Goal: Information Seeking & Learning: Learn about a topic

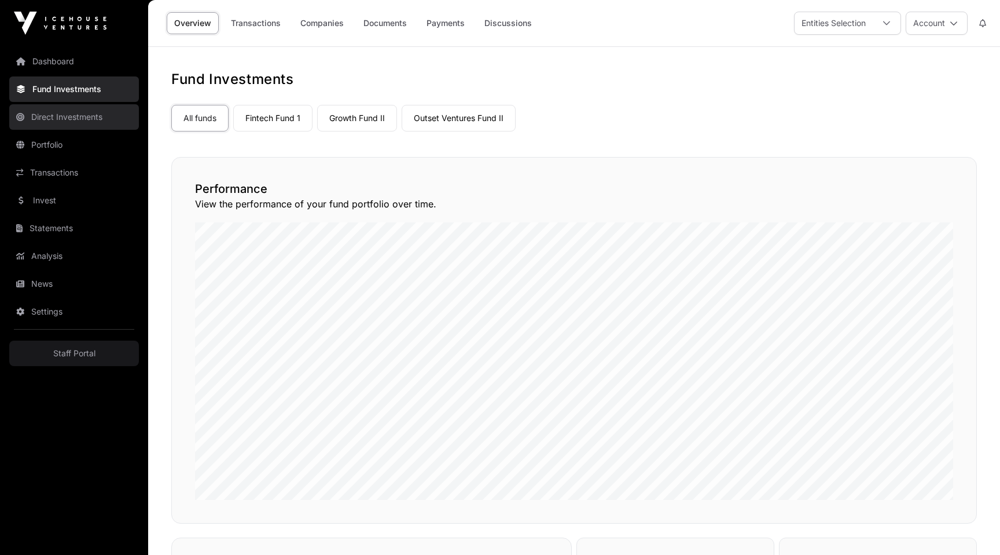
click at [57, 120] on link "Direct Investments" at bounding box center [74, 116] width 130 height 25
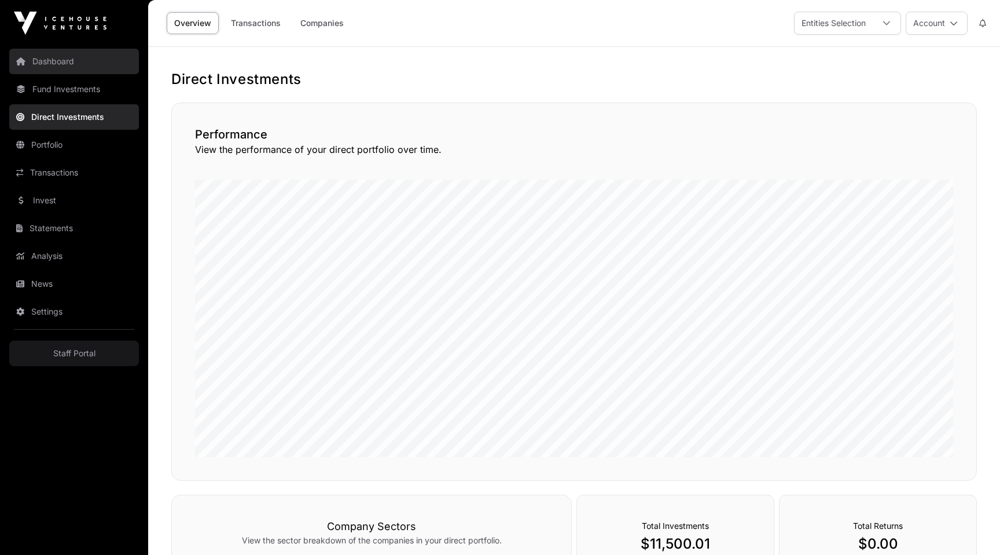
click at [83, 68] on link "Dashboard" at bounding box center [74, 61] width 130 height 25
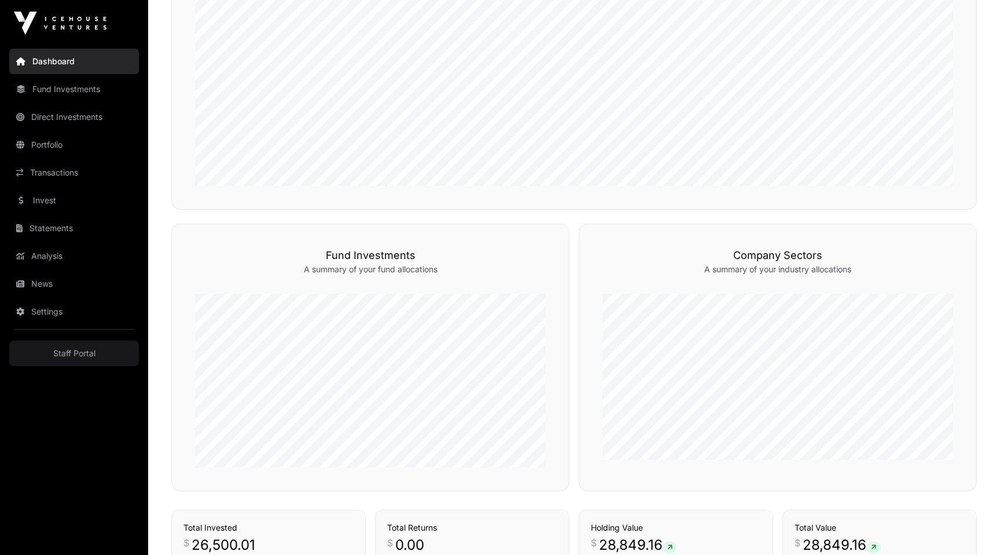
scroll to position [550, 0]
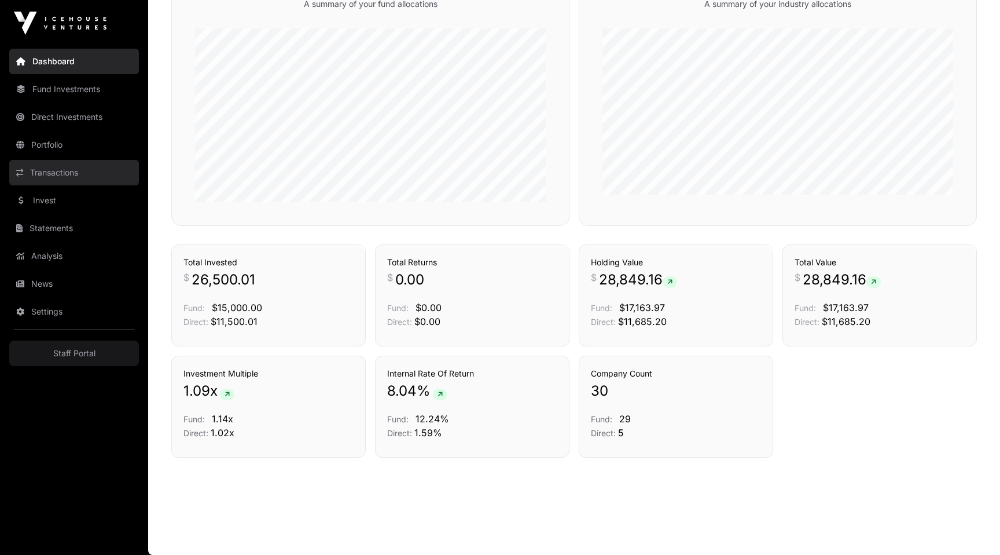
click at [45, 146] on link "Portfolio" at bounding box center [74, 144] width 130 height 25
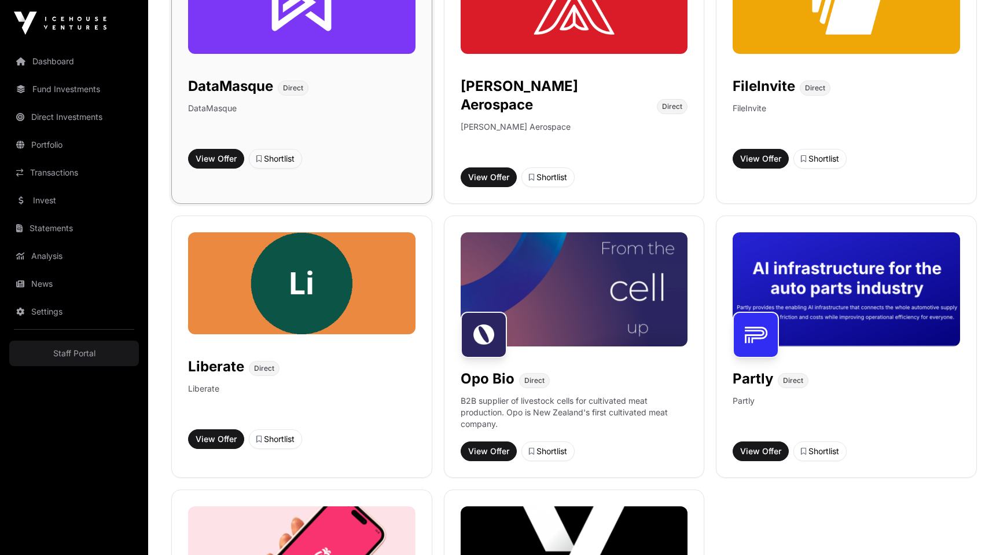
scroll to position [547, 0]
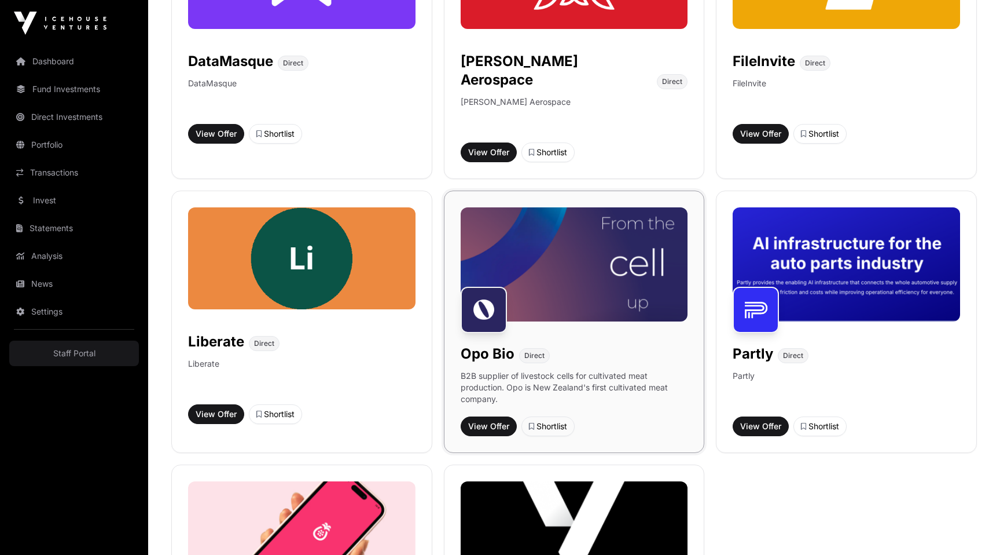
click at [666, 215] on img at bounding box center [575, 263] width 228 height 113
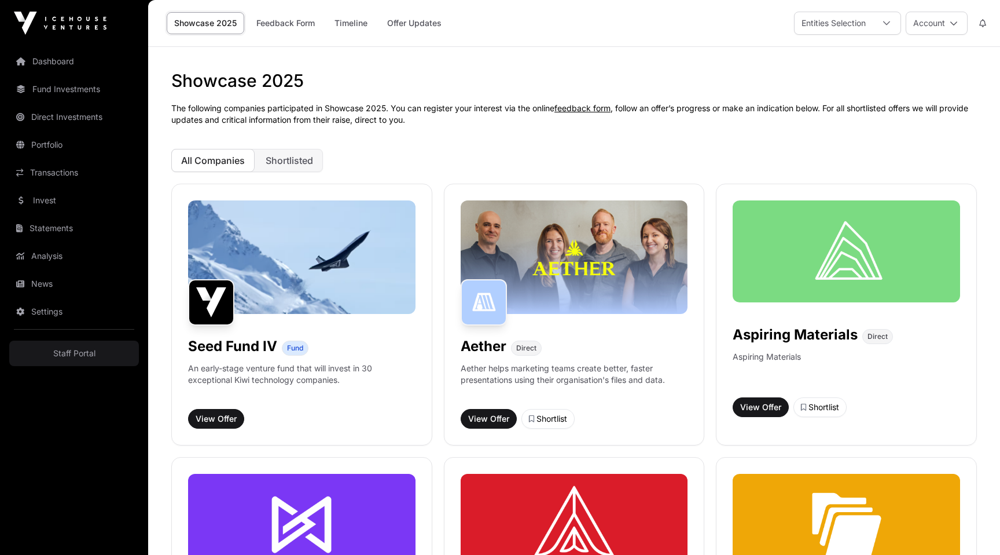
scroll to position [547, 0]
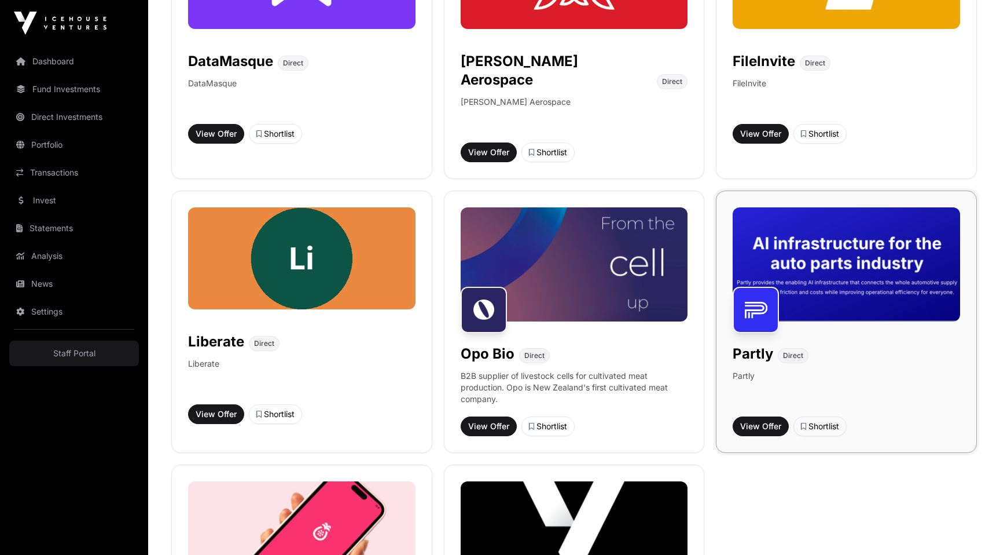
click at [842, 237] on img at bounding box center [847, 263] width 228 height 113
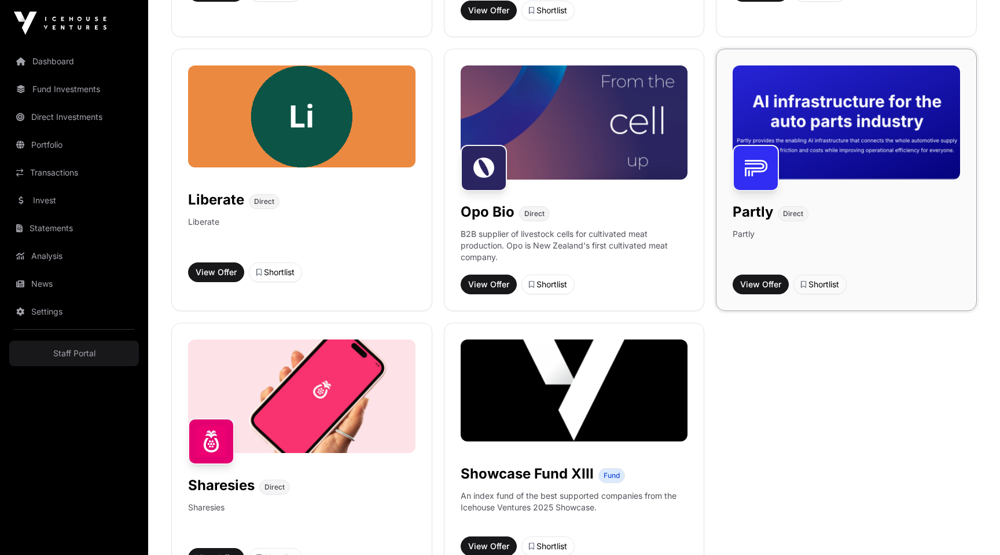
scroll to position [691, 0]
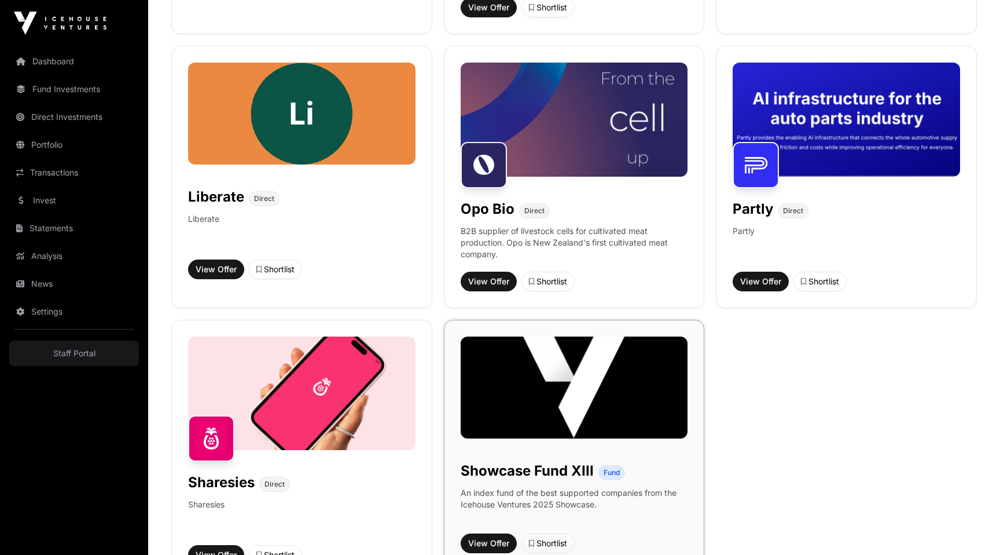
click at [534, 403] on img at bounding box center [575, 387] width 228 height 102
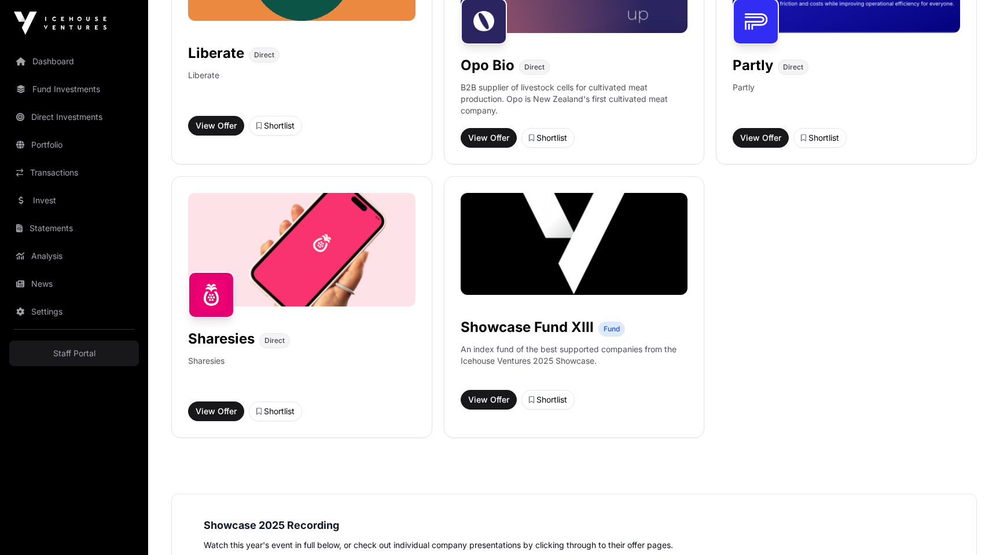
scroll to position [856, 0]
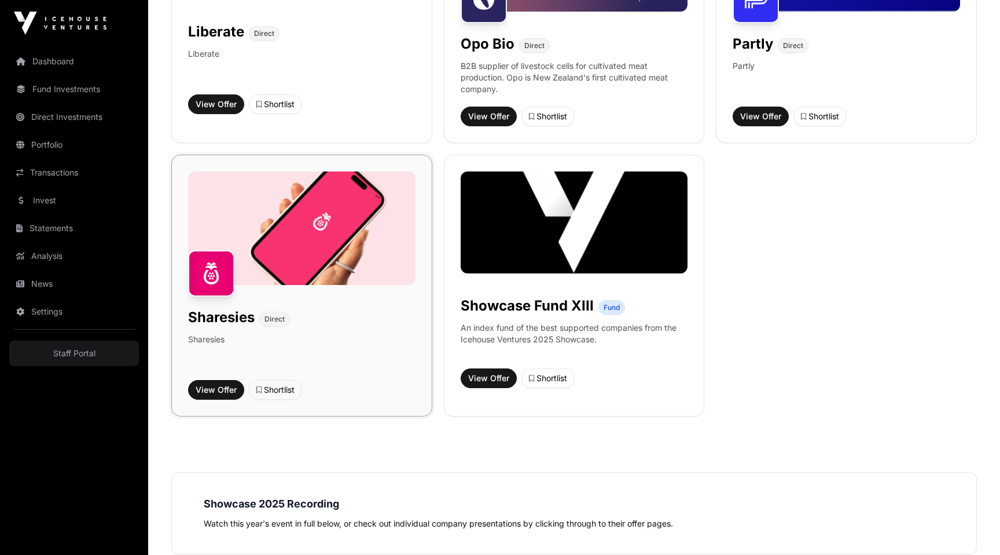
click at [304, 211] on img at bounding box center [302, 227] width 228 height 113
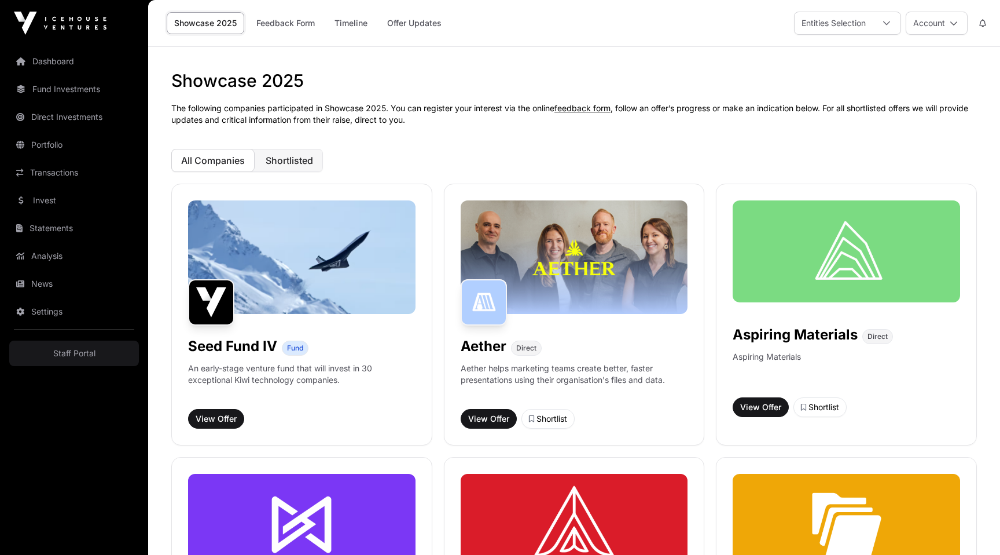
click at [295, 159] on span "Shortlisted" at bounding box center [289, 161] width 47 height 12
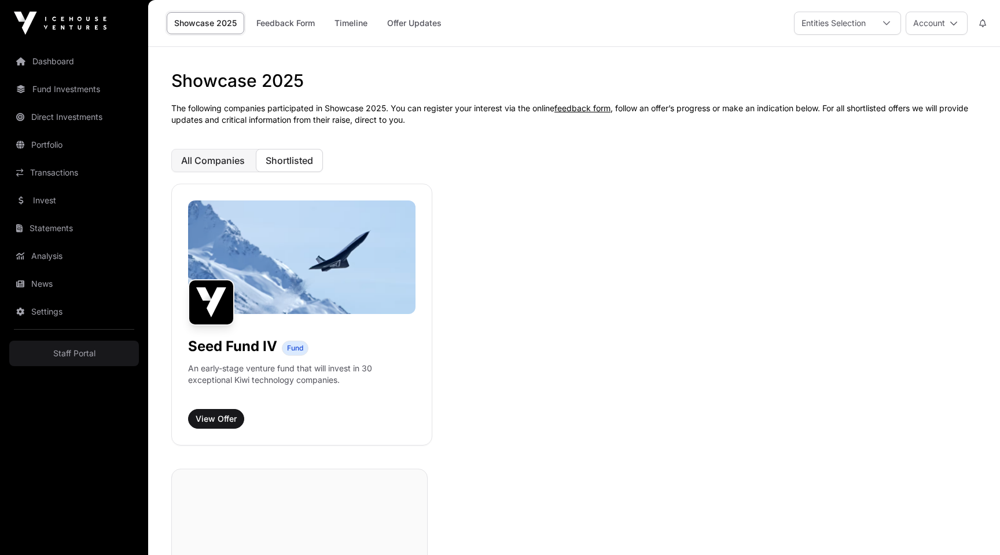
click at [222, 158] on span "All Companies" at bounding box center [213, 161] width 64 height 12
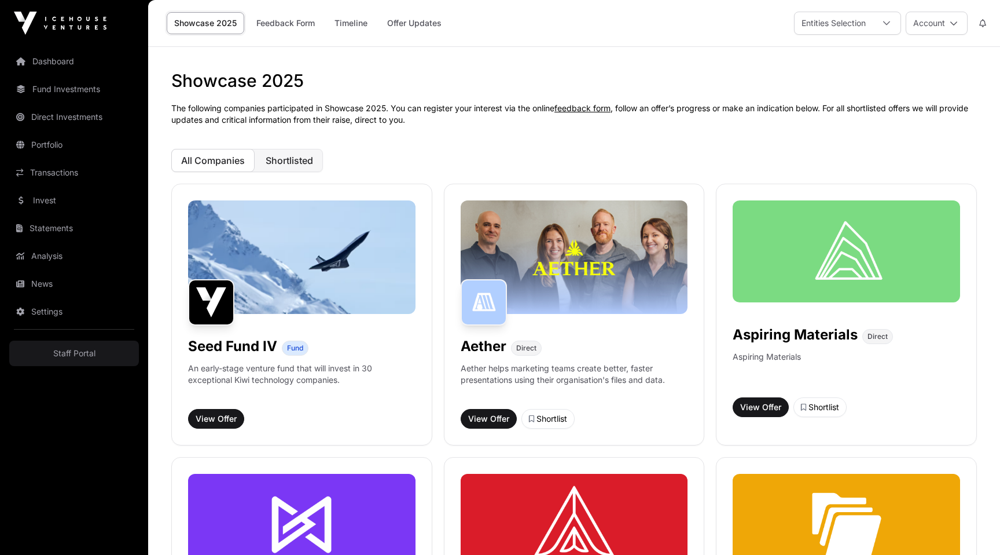
click at [302, 159] on span "Shortlisted" at bounding box center [289, 161] width 47 height 12
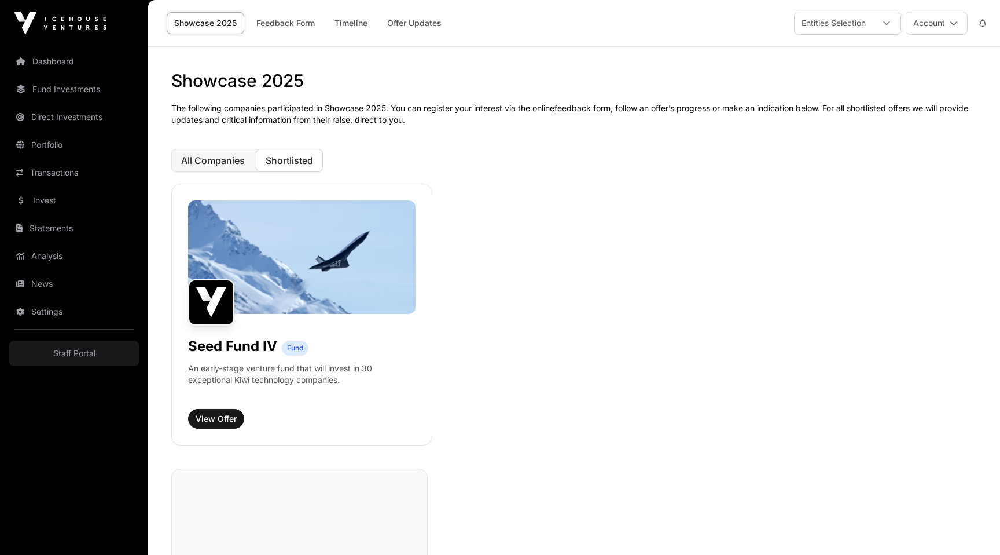
click at [244, 158] on span "All Companies" at bounding box center [213, 161] width 64 height 12
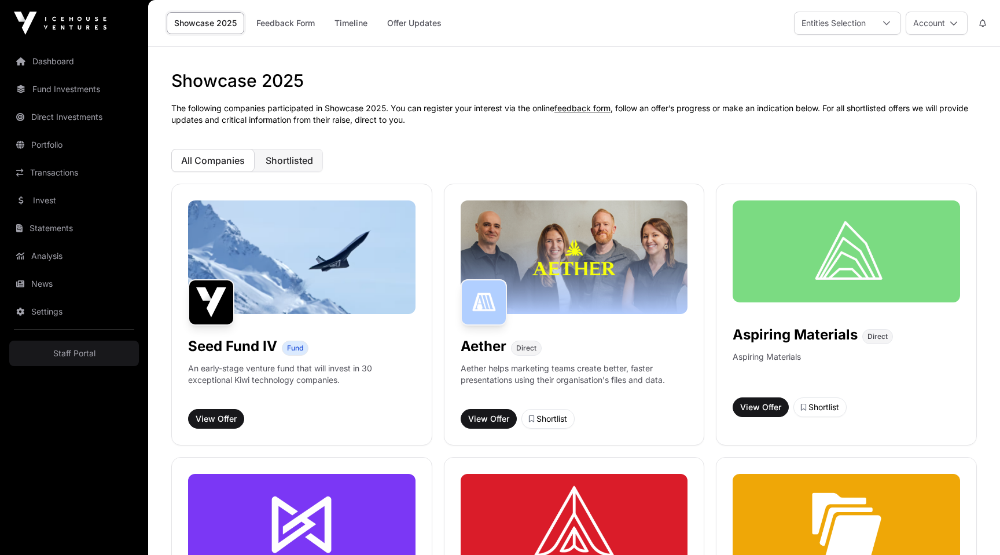
click at [277, 168] on button "Shortlisted" at bounding box center [289, 160] width 67 height 23
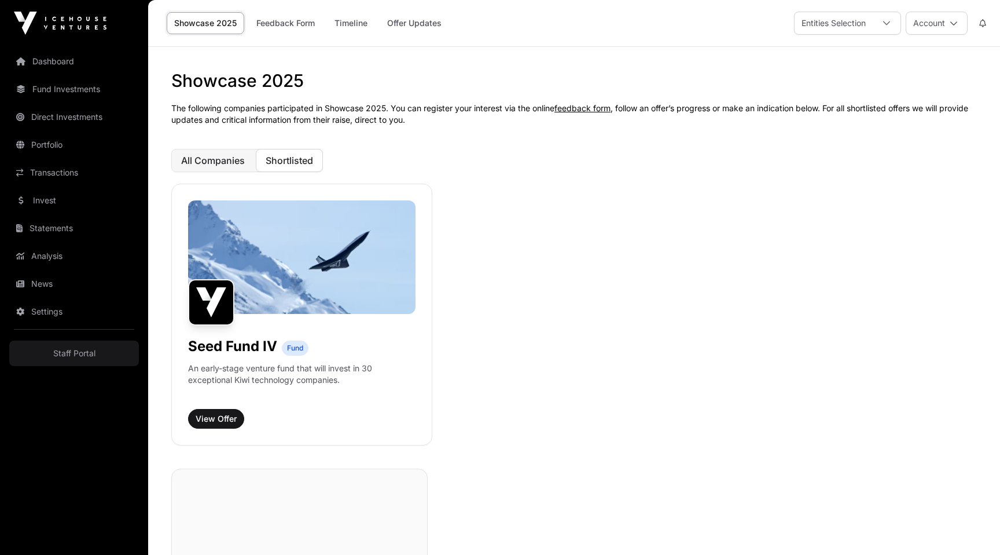
click at [217, 164] on span "All Companies" at bounding box center [213, 161] width 64 height 12
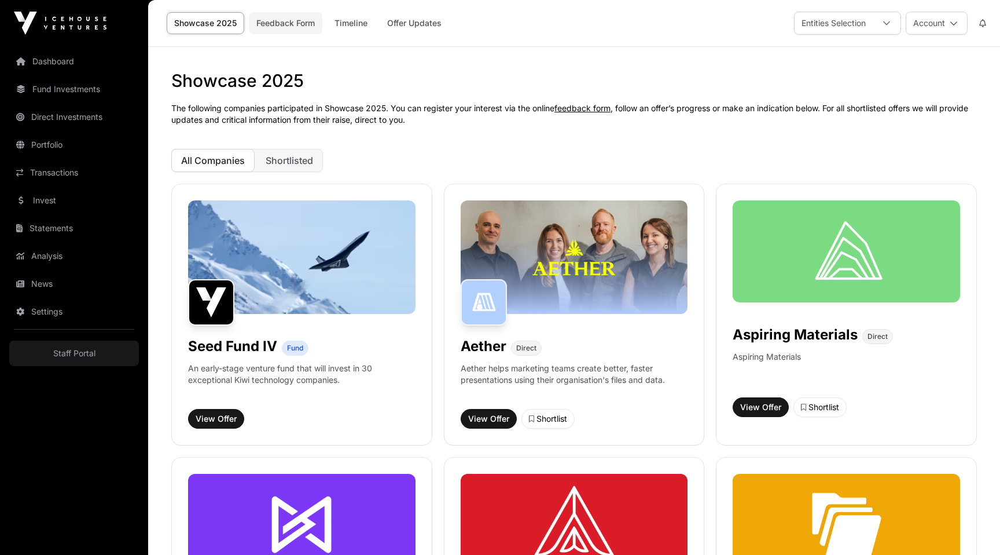
click at [285, 17] on link "Feedback Form" at bounding box center [286, 23] width 74 height 22
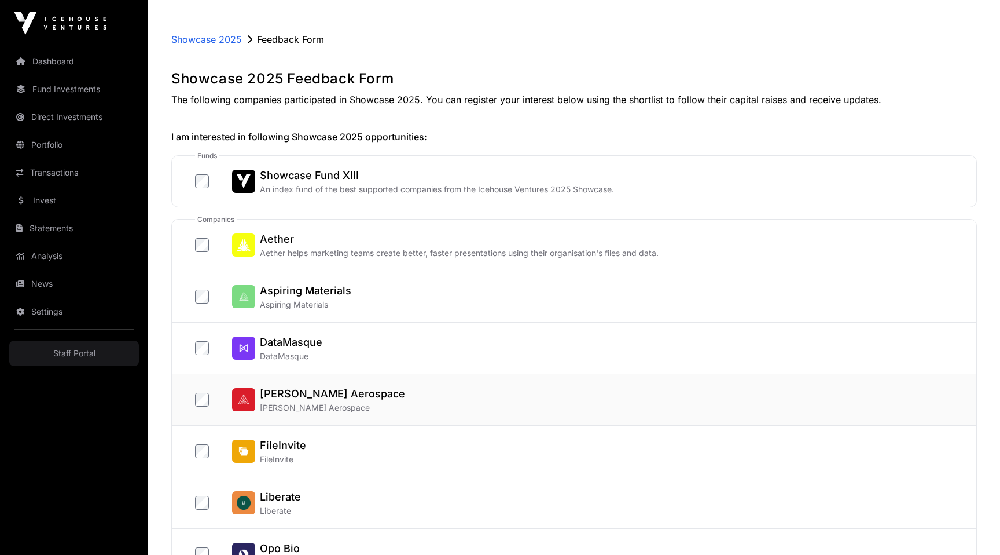
scroll to position [39, 0]
click at [462, 146] on div "Showcase 2025 Feedback Form Showcase 2025 Feedback Form The following companies…" at bounding box center [574, 504] width 852 height 947
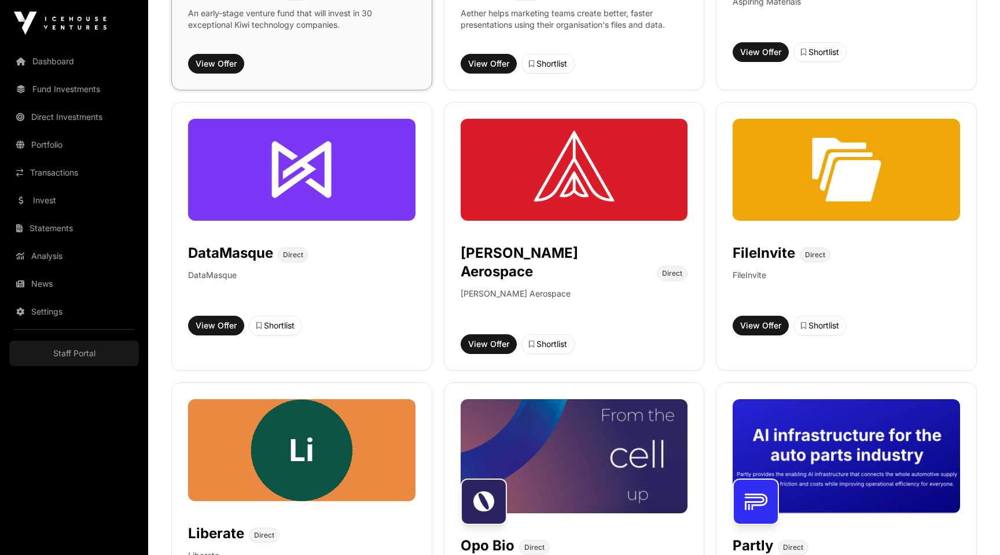
scroll to position [411, 0]
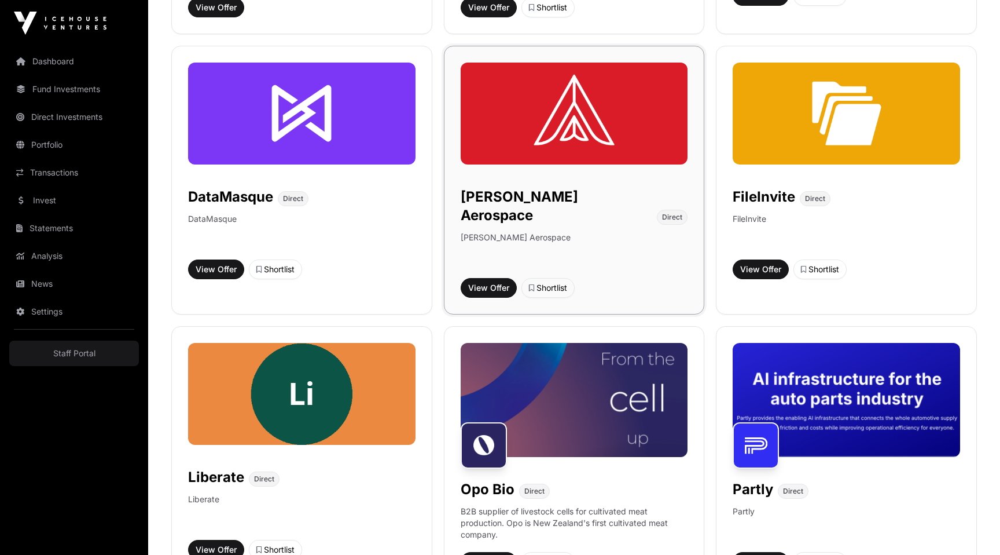
click at [593, 92] on img at bounding box center [575, 114] width 228 height 102
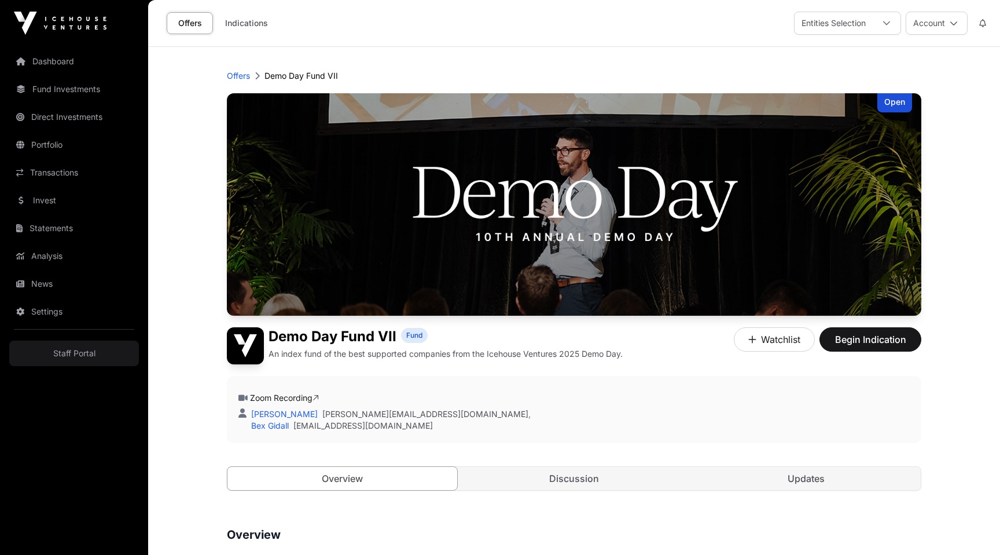
scroll to position [41, 0]
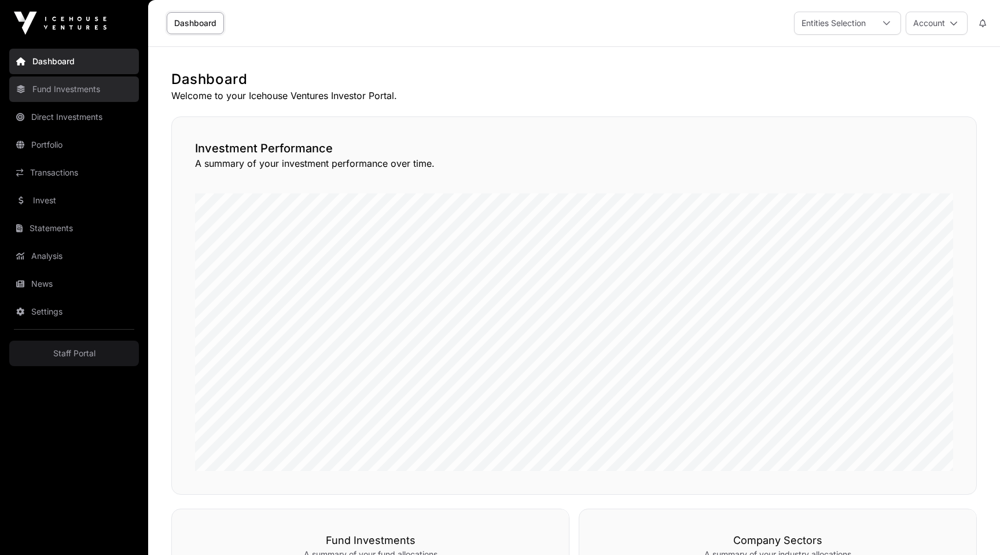
click at [53, 95] on link "Fund Investments" at bounding box center [74, 88] width 130 height 25
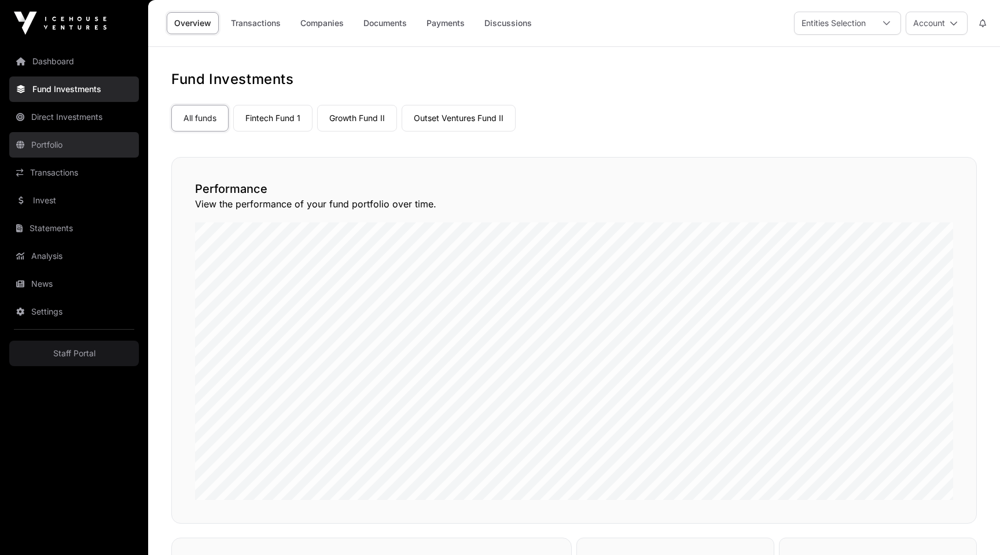
click at [54, 146] on link "Portfolio" at bounding box center [74, 144] width 130 height 25
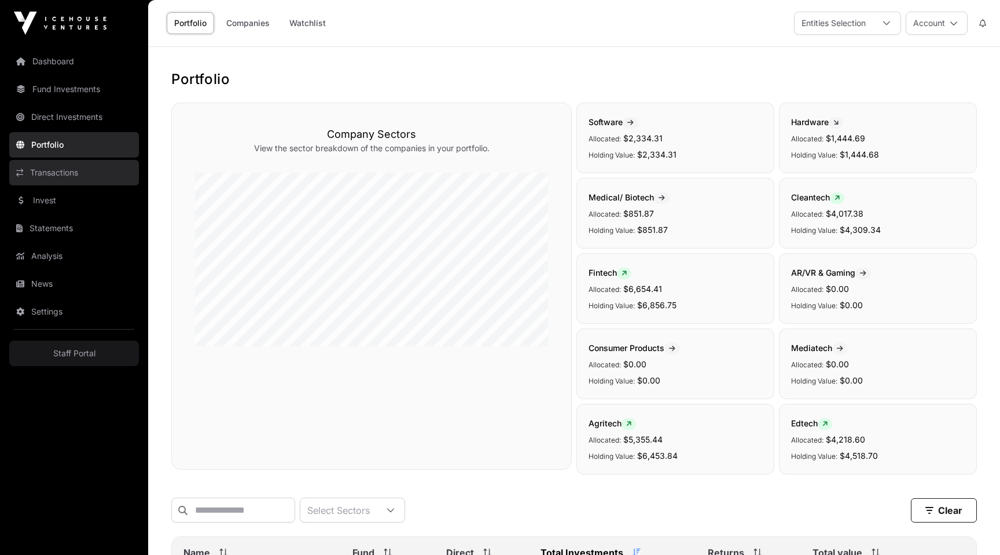
click at [24, 175] on link "Transactions" at bounding box center [74, 172] width 130 height 25
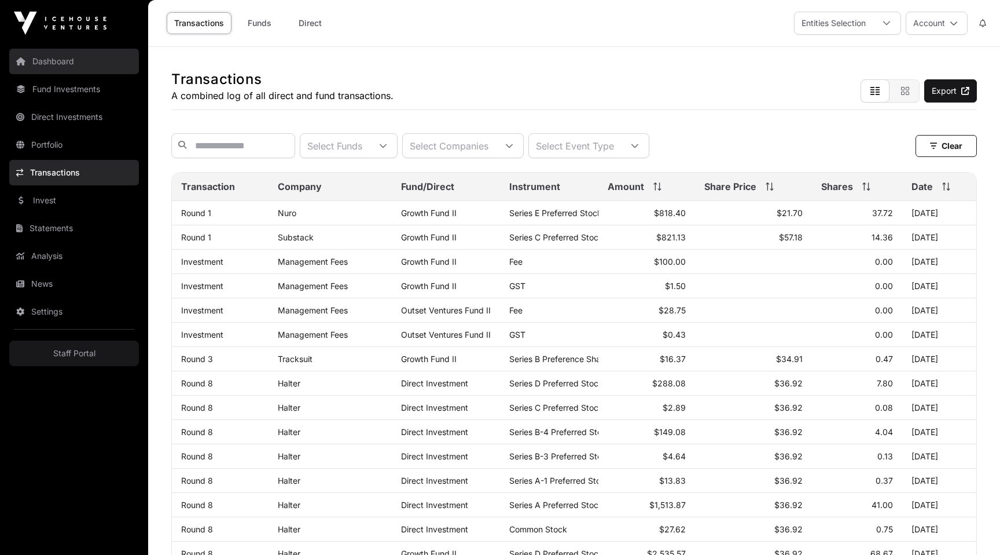
click at [41, 57] on link "Dashboard" at bounding box center [74, 61] width 130 height 25
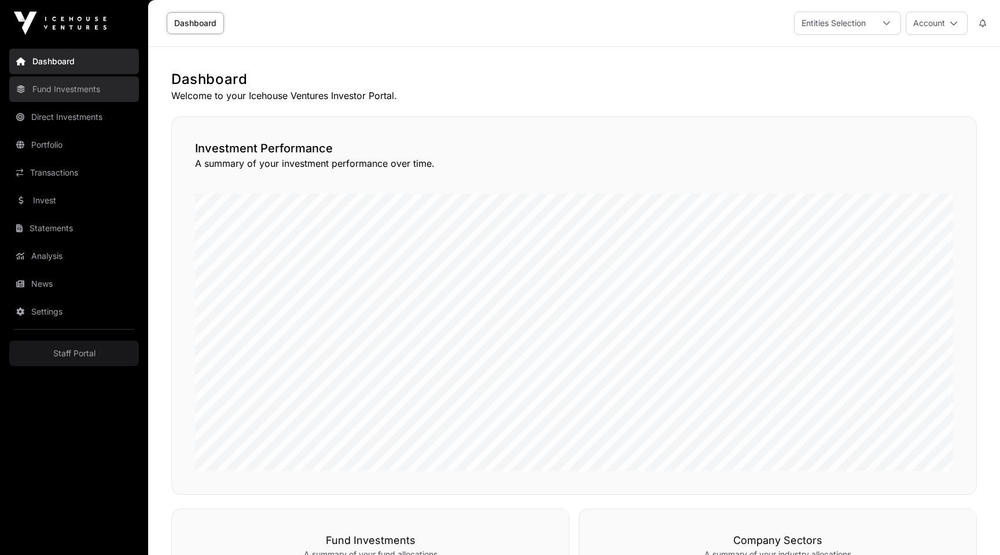
click at [49, 93] on link "Fund Investments" at bounding box center [74, 88] width 130 height 25
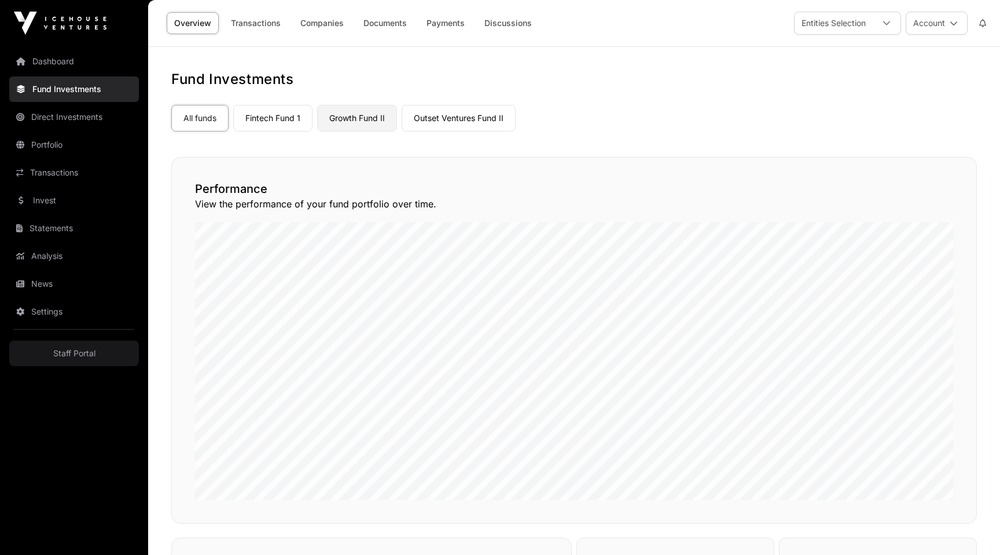
click at [351, 112] on link "Growth Fund II" at bounding box center [357, 118] width 80 height 27
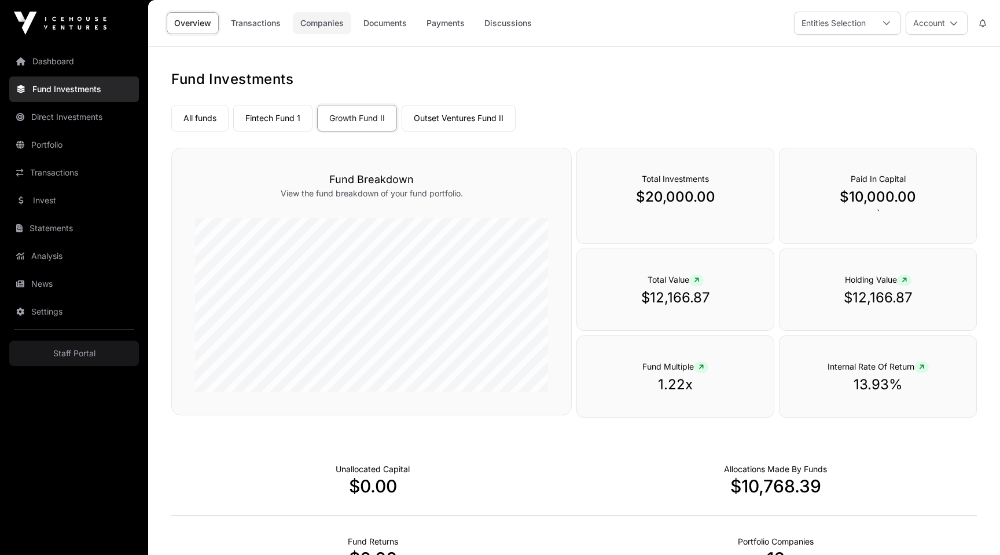
click at [321, 20] on link "Companies" at bounding box center [322, 23] width 58 height 22
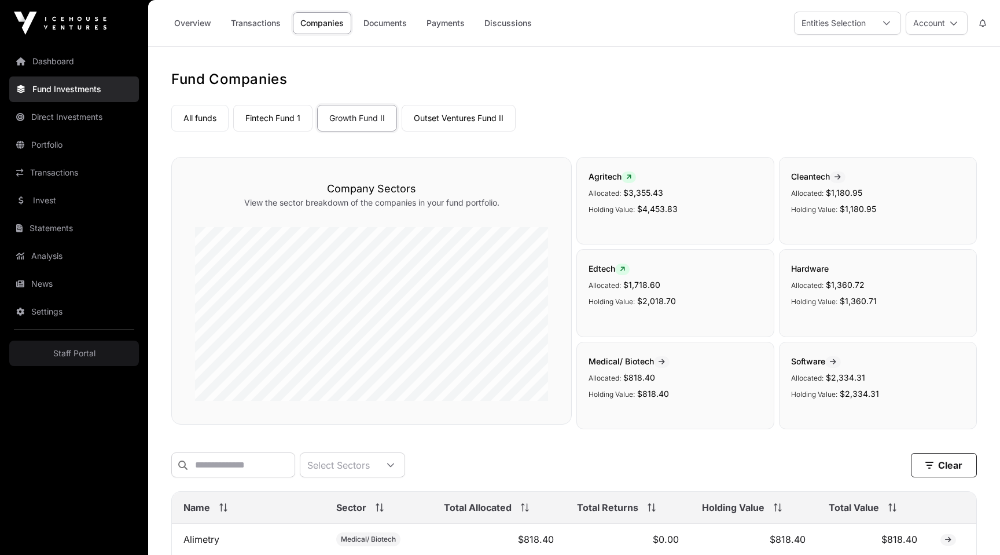
click at [540, 181] on h3 "Company Sectors" at bounding box center [371, 189] width 353 height 16
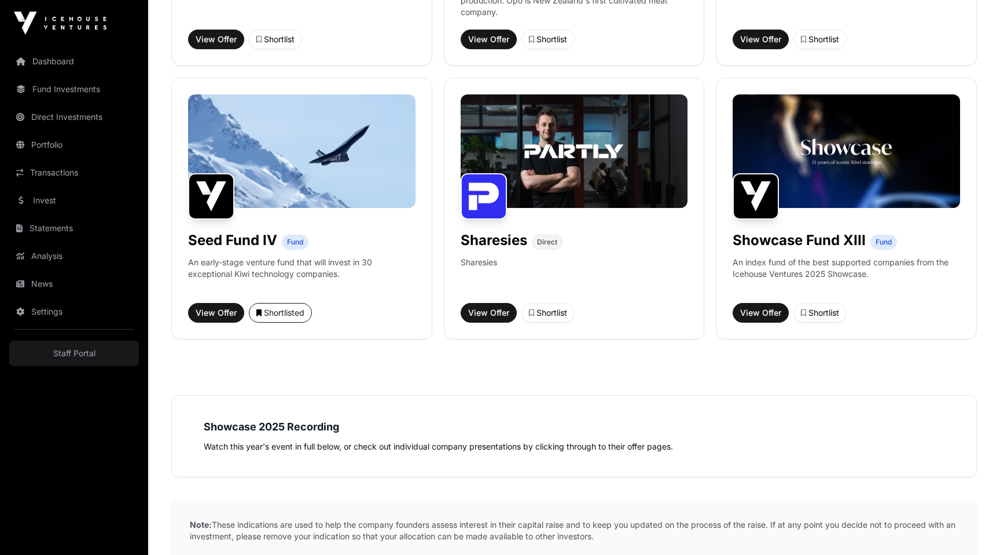
scroll to position [1029, 0]
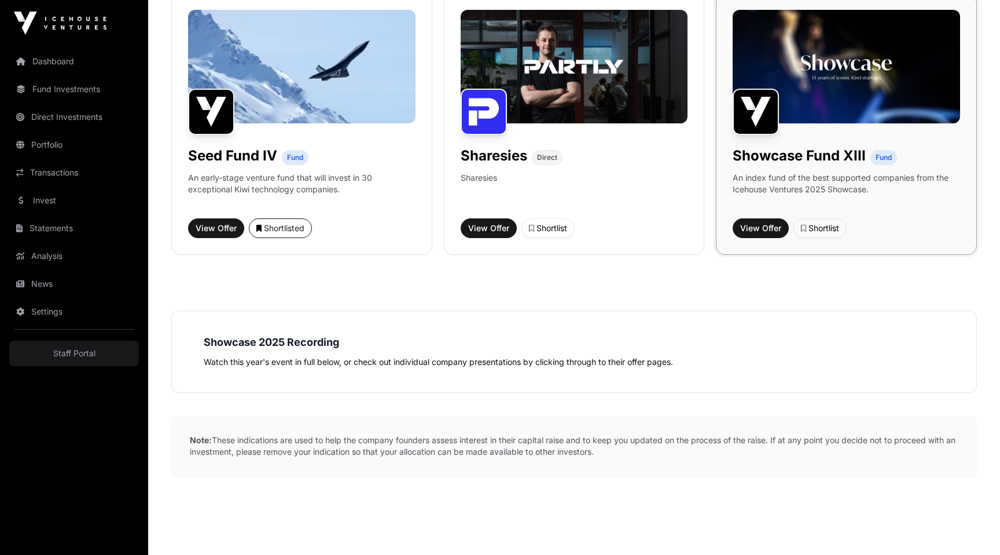
click at [815, 53] on img at bounding box center [847, 66] width 228 height 113
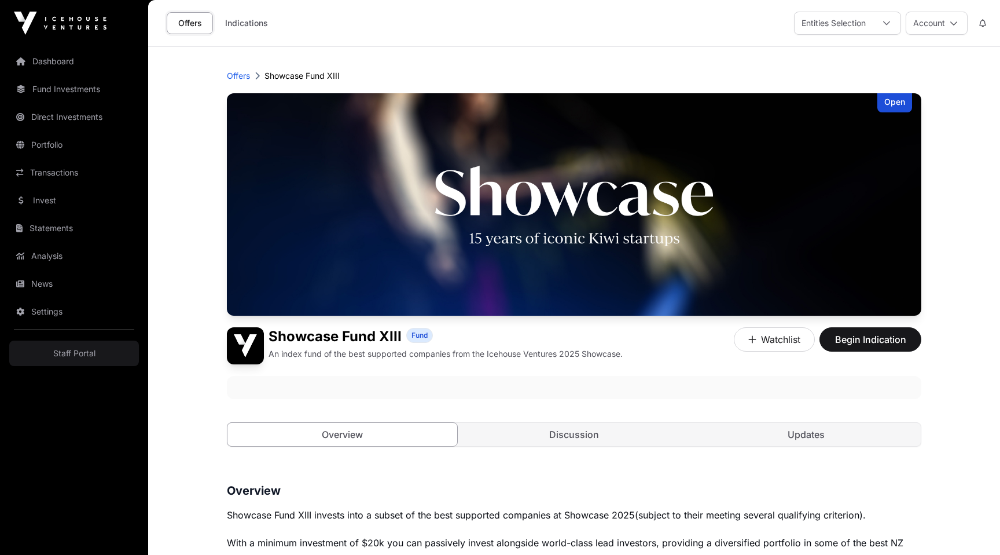
drag, startPoint x: 472, startPoint y: 193, endPoint x: 665, endPoint y: 38, distance: 247.8
click at [0, 0] on div "Dashboard Fund Investments Direct Investments Portfolio Transactions Invest Sta…" at bounding box center [500, 564] width 1000 height 1128
